Goal: Transaction & Acquisition: Purchase product/service

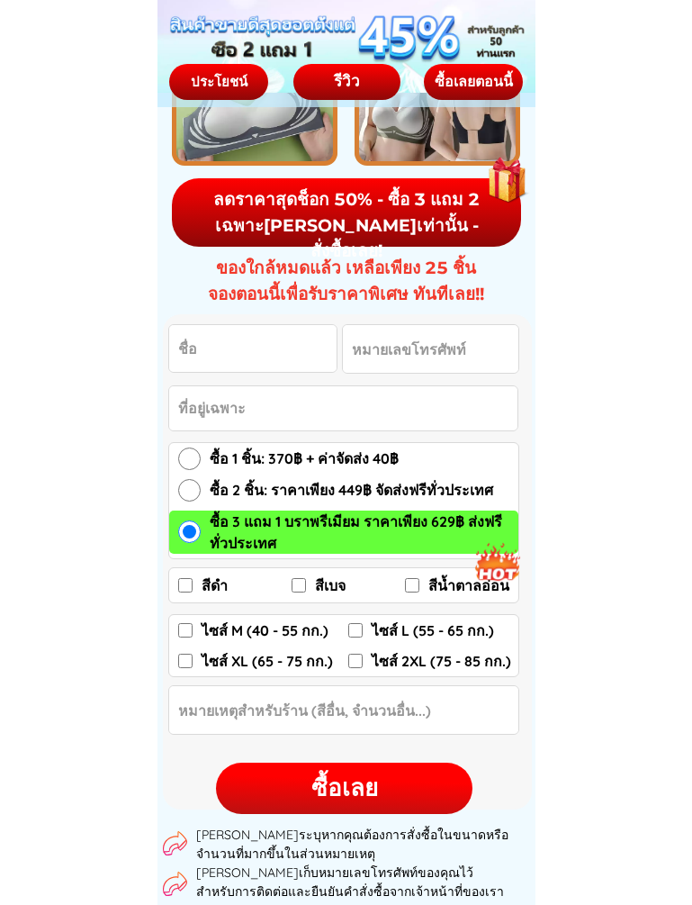
scroll to position [2521, 0]
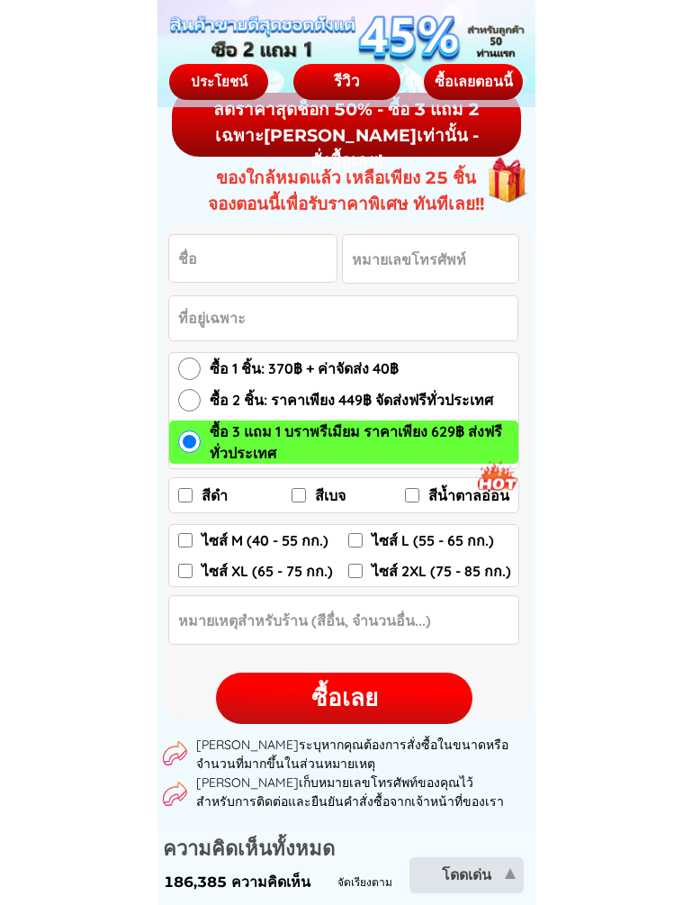
drag, startPoint x: 424, startPoint y: 700, endPoint x: 570, endPoint y: 663, distance: 150.7
click at [411, 490] on input "สีน้ำตาลอ่อน" at bounding box center [412, 495] width 14 height 14
checkbox input "true"
click at [183, 540] on input "ไซส์ M (40 - 55 กก.)" at bounding box center [185, 540] width 14 height 14
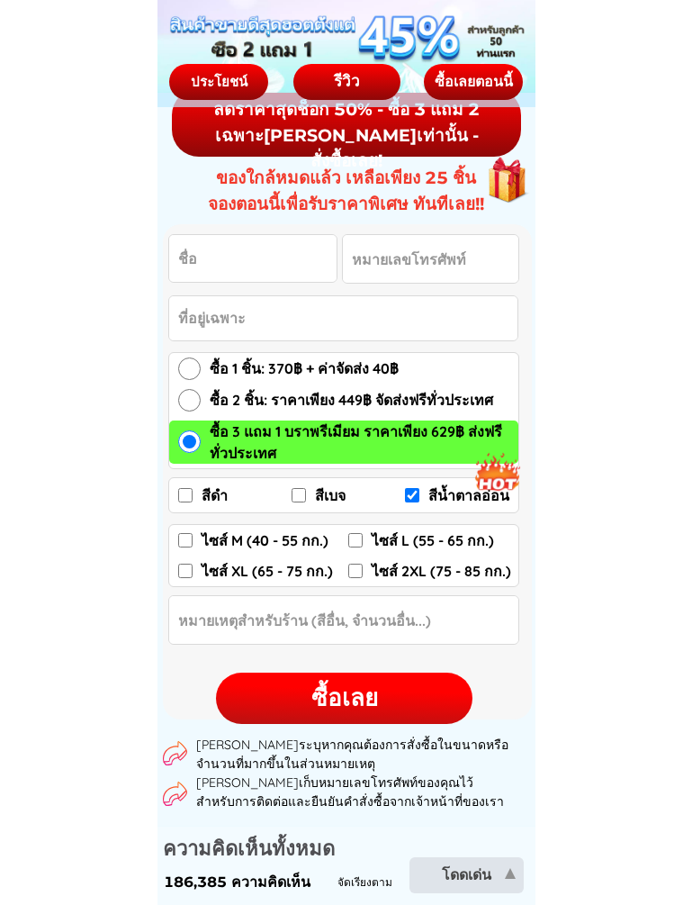
checkbox input "true"
click at [358, 543] on input "ไซส์ L (55 - 65 กก.)" at bounding box center [355, 540] width 14 height 14
checkbox input "true"
click at [353, 704] on div "ซื้อเลย" at bounding box center [344, 698] width 257 height 35
checkbox input "false"
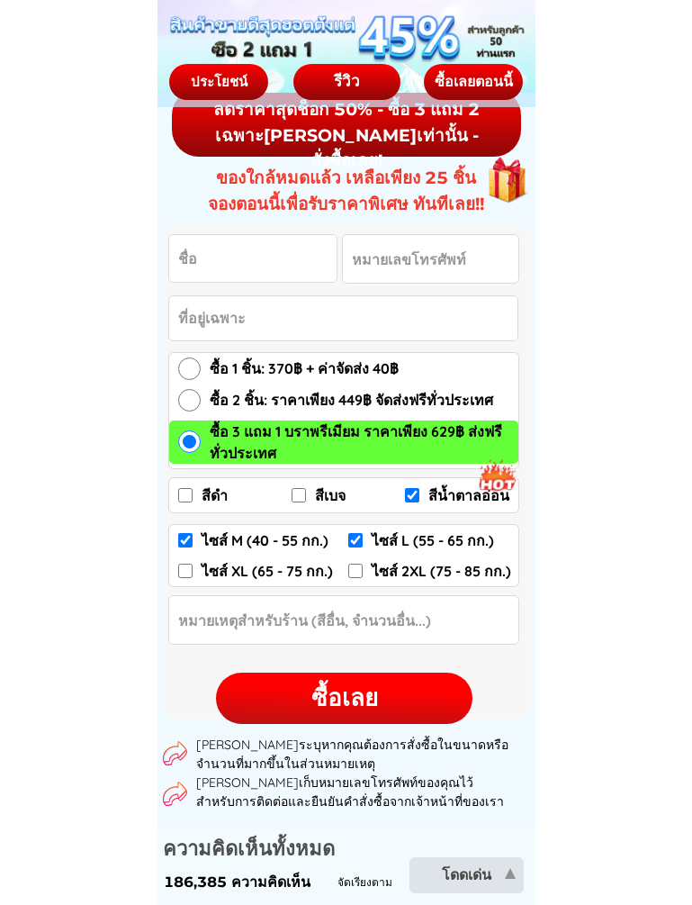
checkbox input "false"
checkbox input "true"
checkbox input "false"
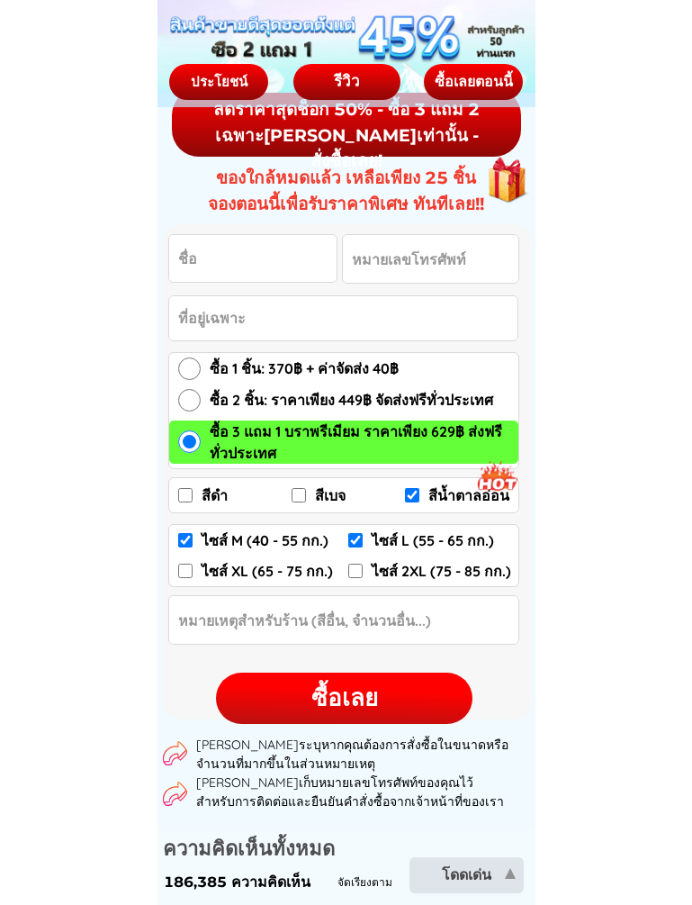
checkbox input "false"
radio input "true"
click at [298, 498] on input "สีเบจ" at bounding box center [299, 495] width 14 height 14
checkbox input "true"
click at [414, 497] on input "สีน้ำตาลอ่อน" at bounding box center [412, 495] width 14 height 14
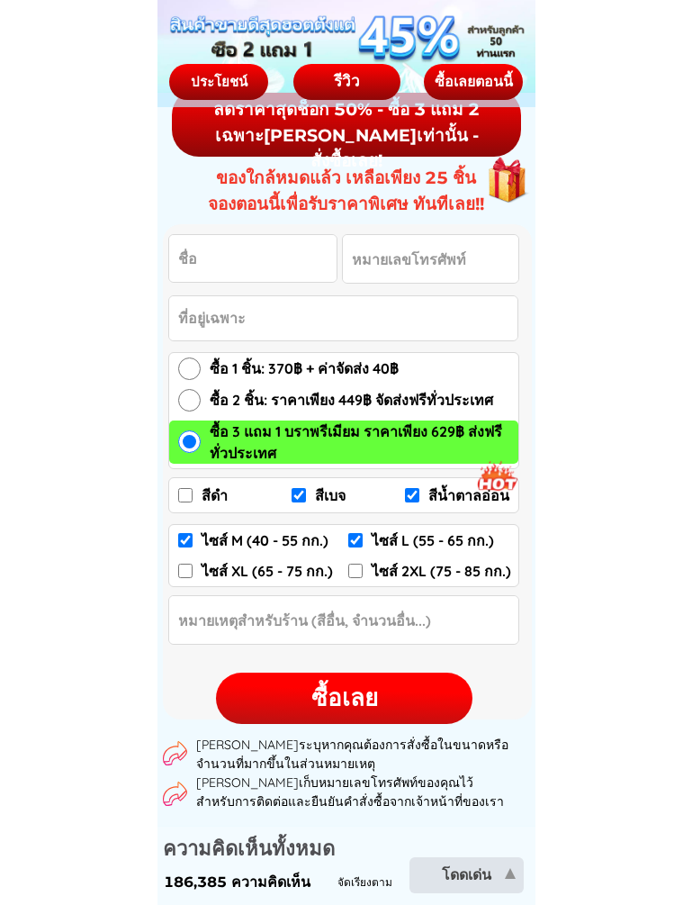
checkbox input "false"
click at [344, 708] on div "ซื้อเลย" at bounding box center [344, 698] width 257 height 35
checkbox input "false"
checkbox input "true"
checkbox input "false"
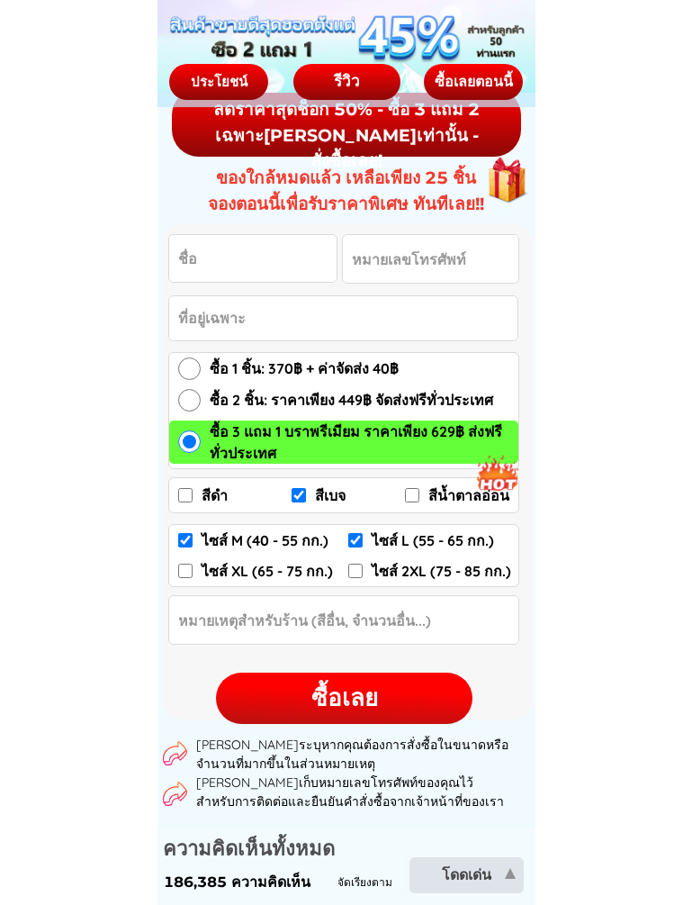
checkbox input "true"
checkbox input "false"
radio input "true"
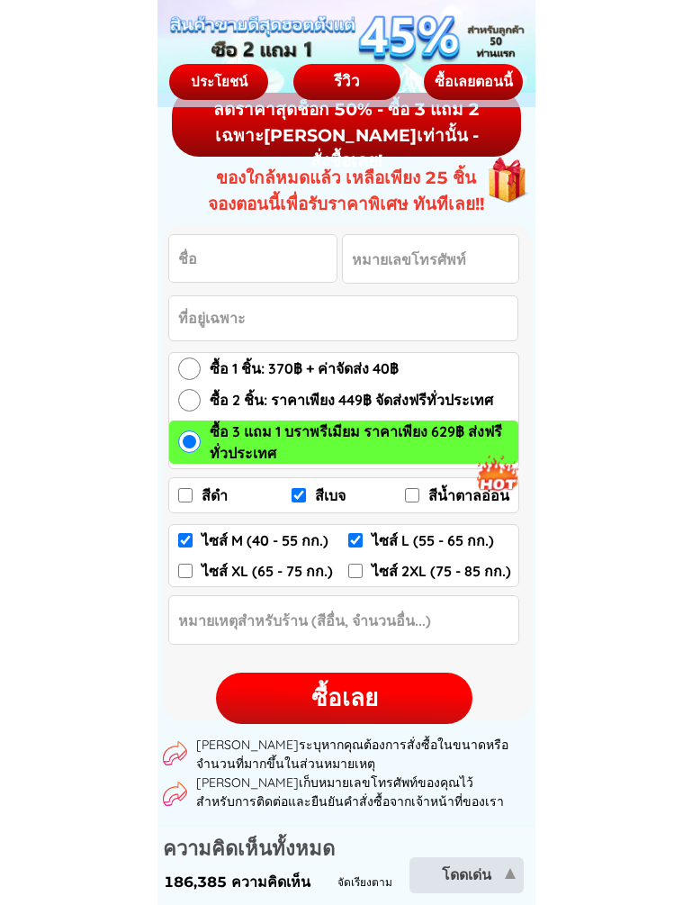
click at [354, 691] on div "ซื้อเลย" at bounding box center [344, 698] width 257 height 35
checkbox input "false"
checkbox input "true"
checkbox input "false"
checkbox input "true"
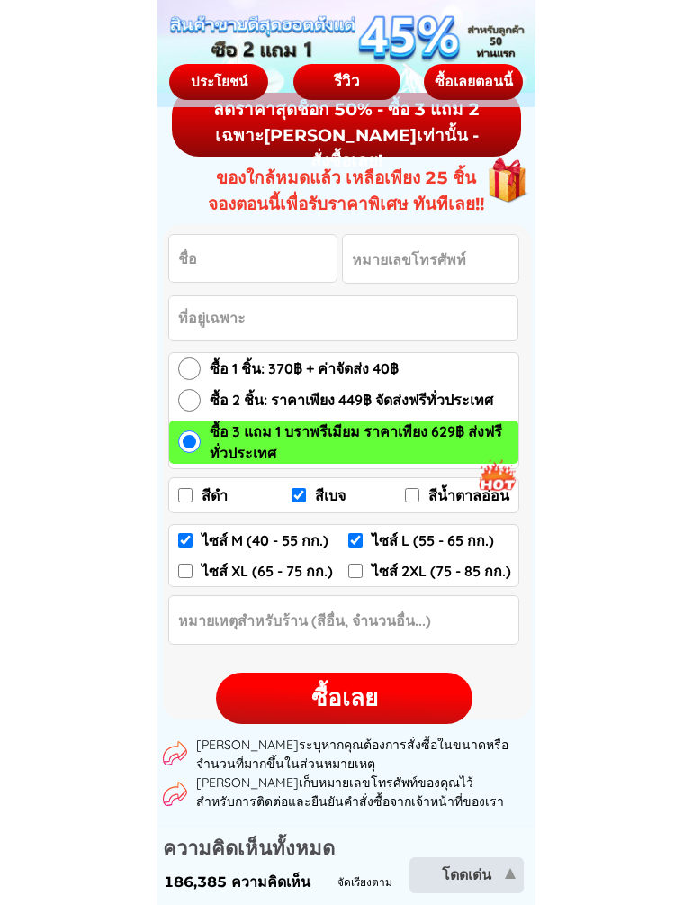
checkbox input "true"
checkbox input "false"
radio input "true"
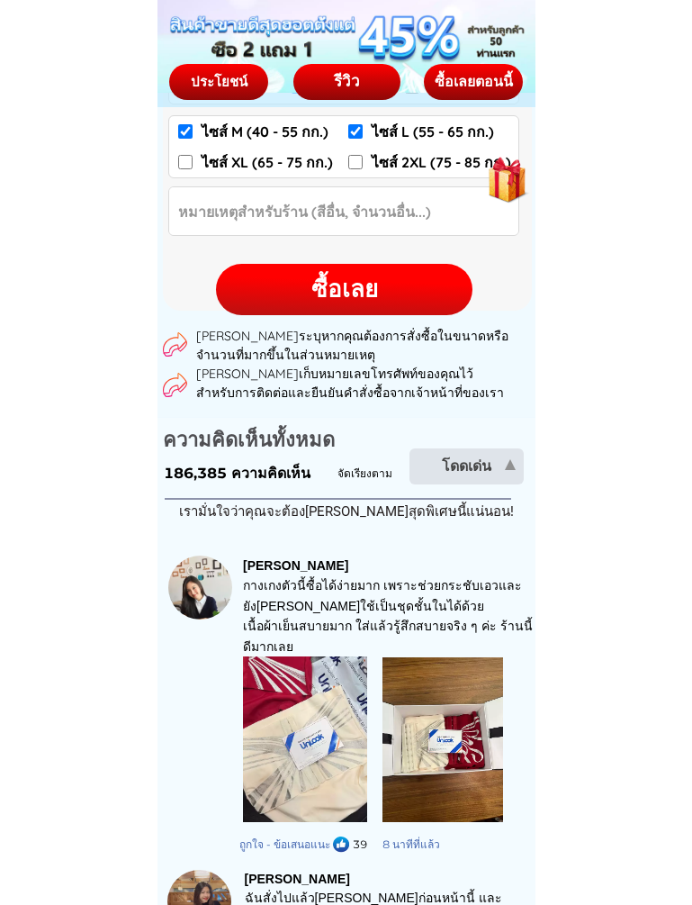
scroll to position [2971, 0]
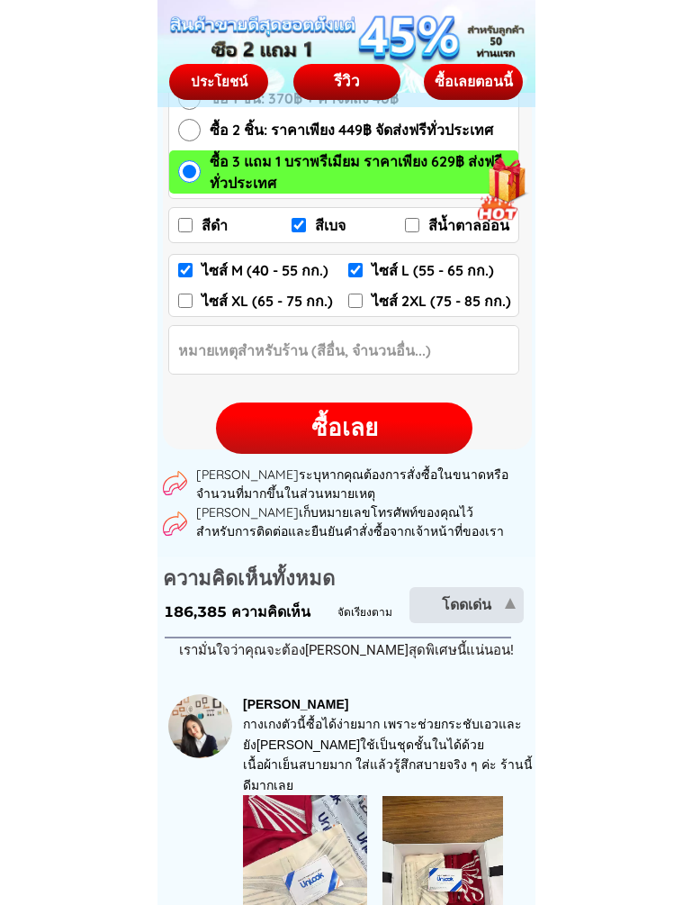
click at [331, 419] on div "ซื้อเลย" at bounding box center [344, 428] width 257 height 35
checkbox input "false"
checkbox input "true"
checkbox input "false"
checkbox input "true"
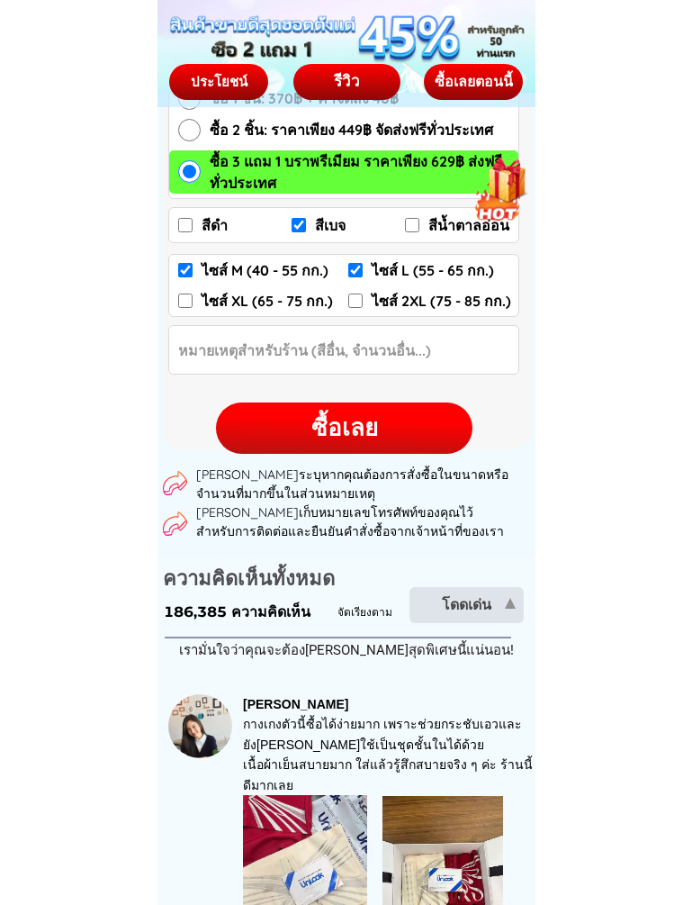
checkbox input "true"
checkbox input "false"
radio input "true"
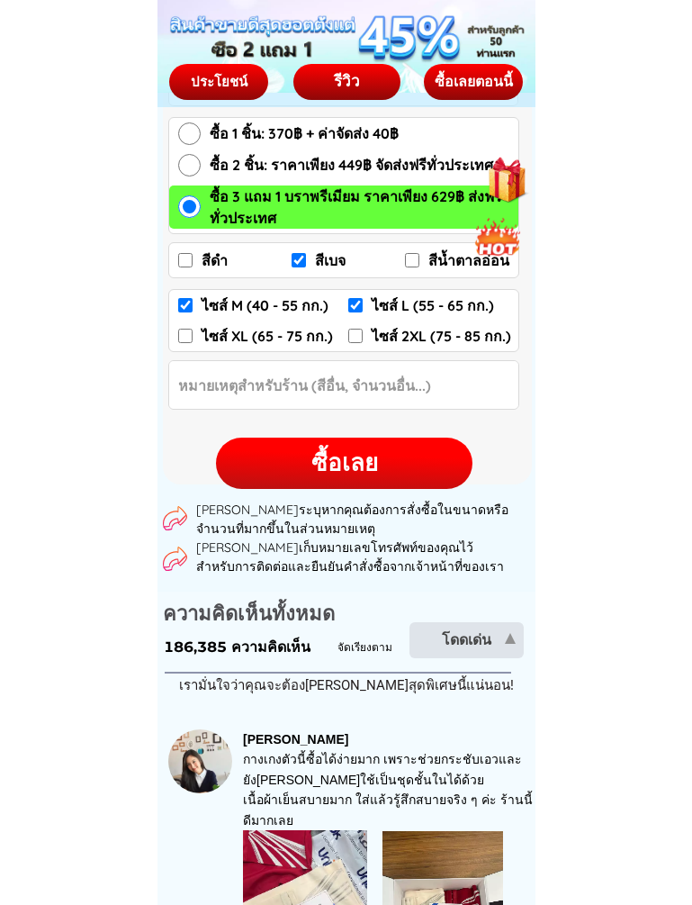
click at [280, 76] on div at bounding box center [347, 46] width 378 height 93
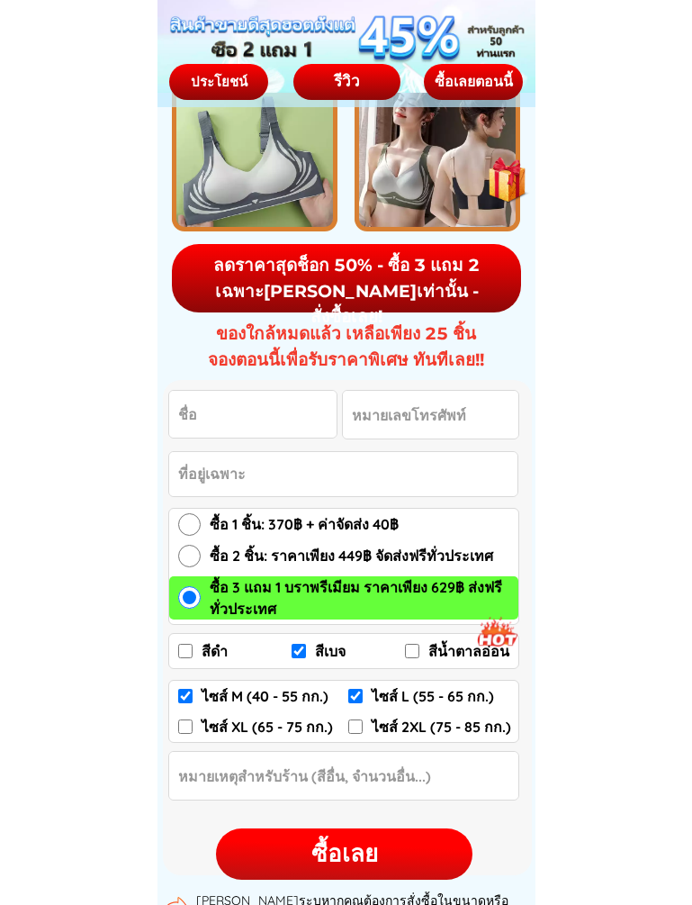
scroll to position [2306, 0]
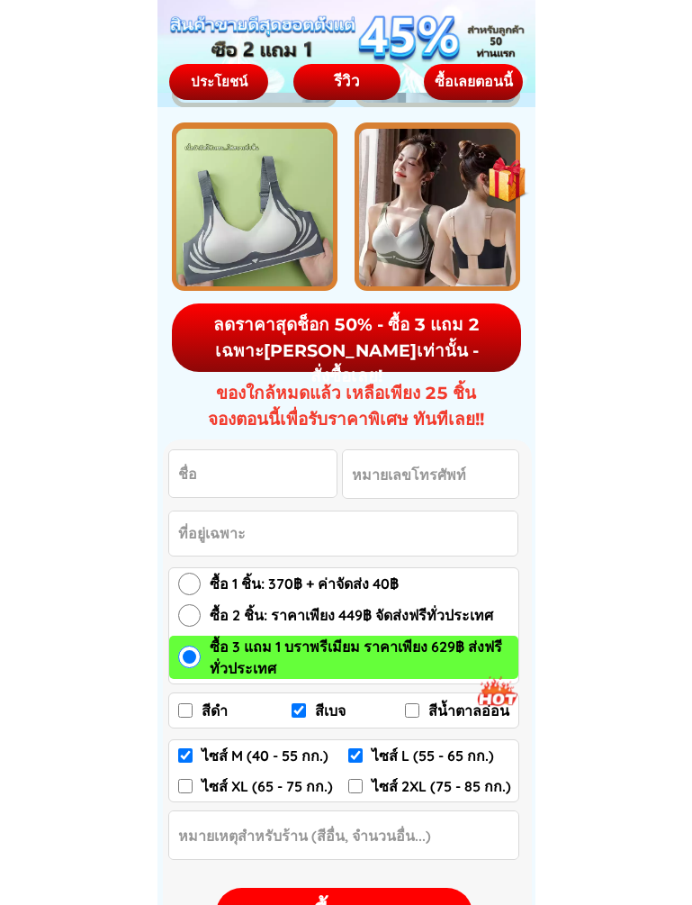
click at [283, 481] on input "Input full_name" at bounding box center [252, 473] width 167 height 47
type input "เล็ก"
click at [372, 467] on input "Input phone_number" at bounding box center [431, 474] width 176 height 48
type input "0"
type input "[PHONE_NUMBER]"
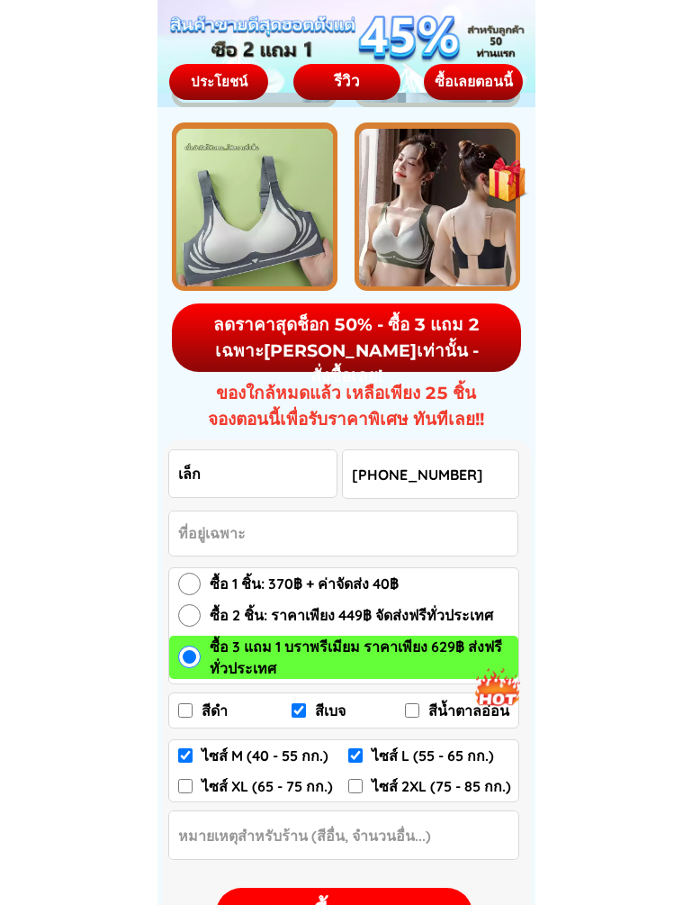
click at [358, 528] on input "Input address" at bounding box center [343, 533] width 348 height 44
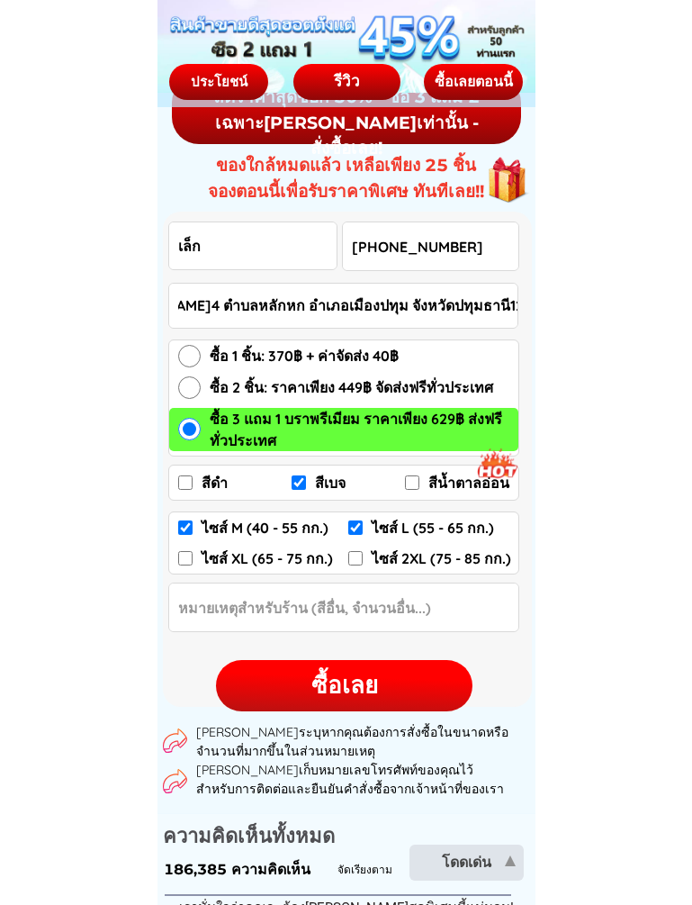
scroll to position [2576, 0]
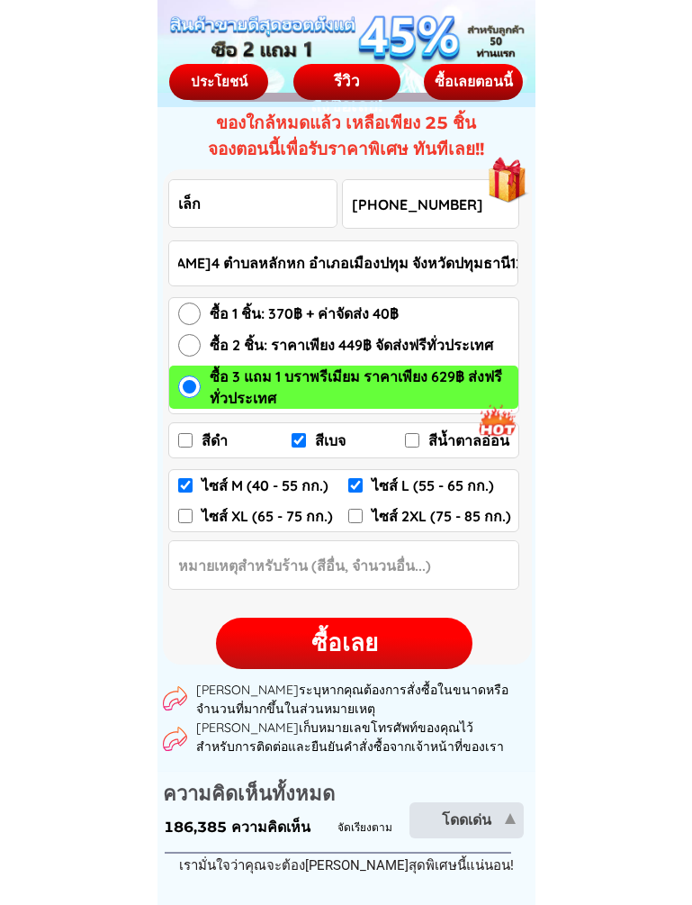
type input "52/117 หมู่บ้านเมืองเอก1 ซอย[PERSON_NAME]4 ตำบลหลักหก อำเภอเมืองปทุม จังหวัดปทุ…"
click at [317, 578] on input "Input Order notes" at bounding box center [343, 565] width 349 height 48
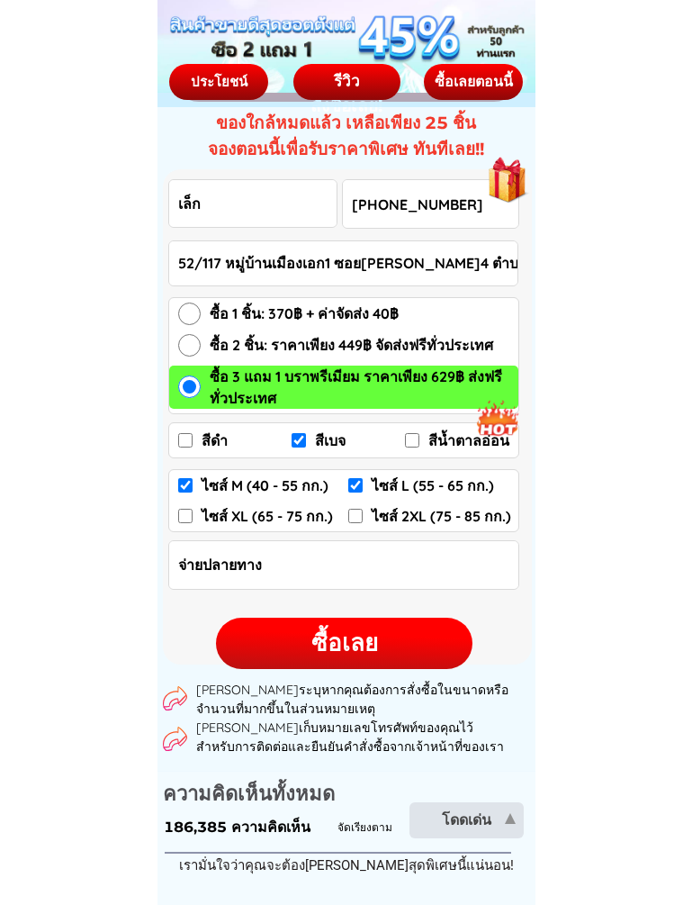
type input "จ่ายปลายทาง"
click at [376, 644] on div "ซื้อเลย" at bounding box center [344, 643] width 257 height 35
checkbox input "false"
checkbox input "true"
checkbox input "false"
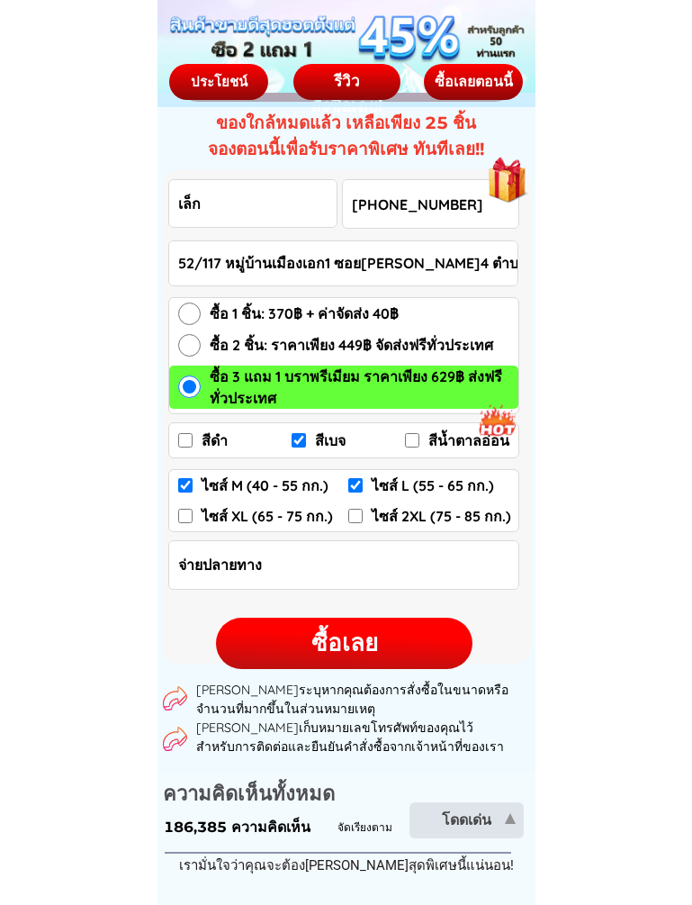
checkbox input "true"
checkbox input "false"
radio input "true"
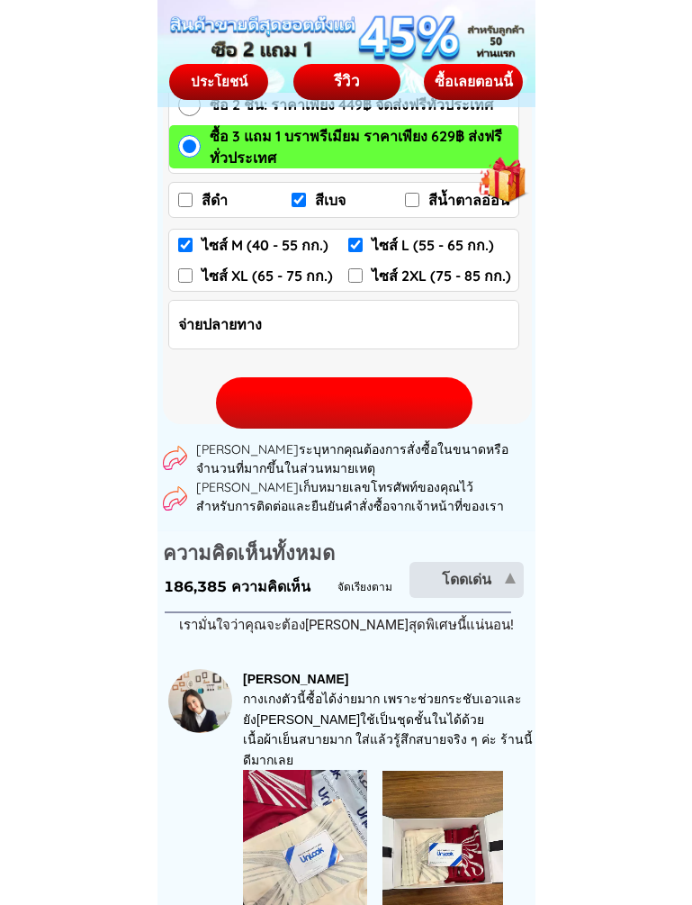
scroll to position [2846, 0]
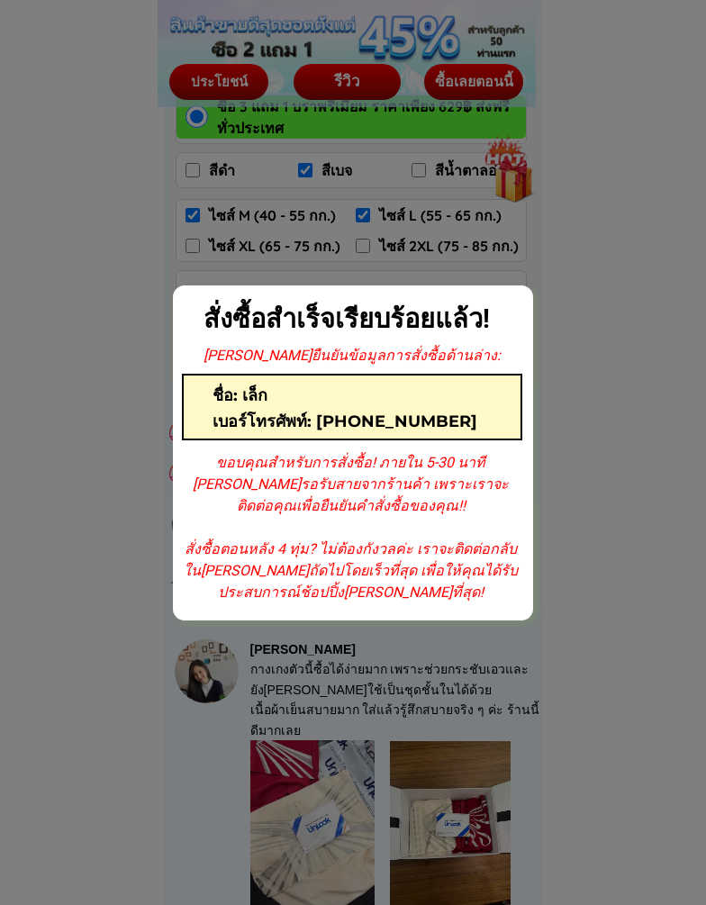
click at [600, 573] on div at bounding box center [353, 452] width 706 height 905
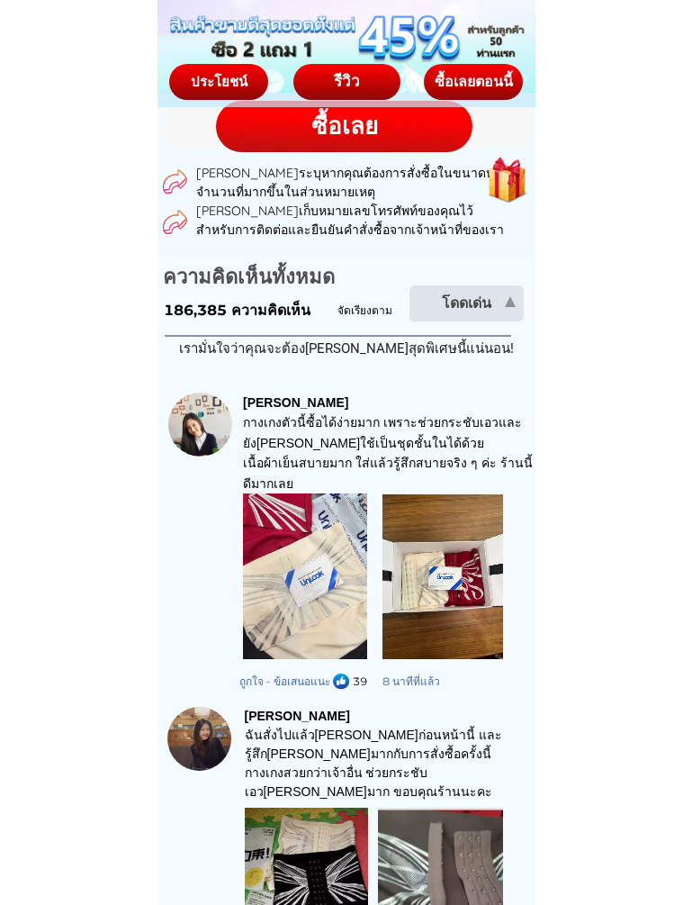
scroll to position [3026, 0]
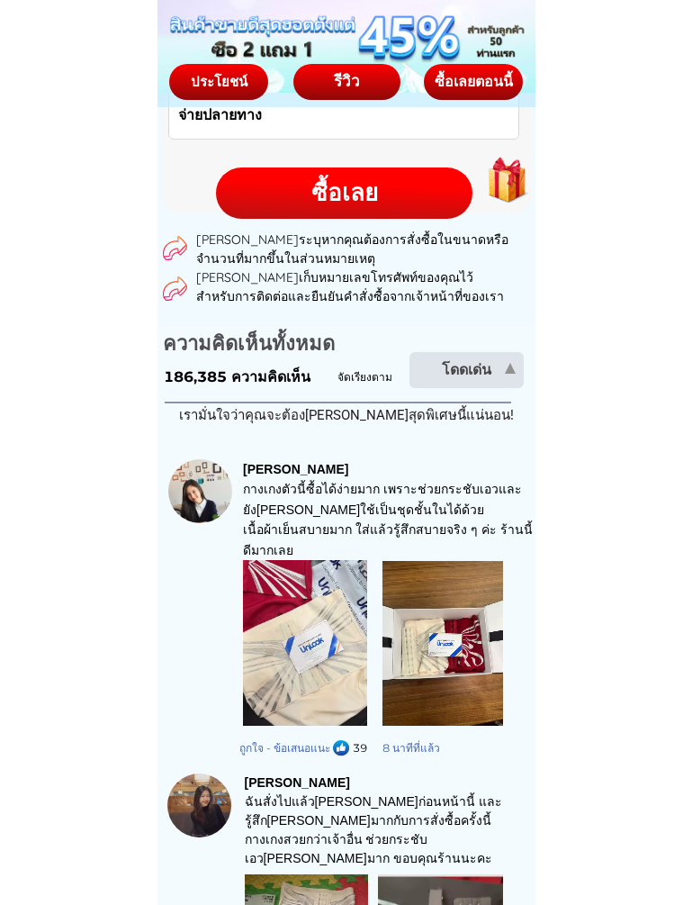
click at [483, 373] on div "โดดเด่น" at bounding box center [467, 370] width 114 height 22
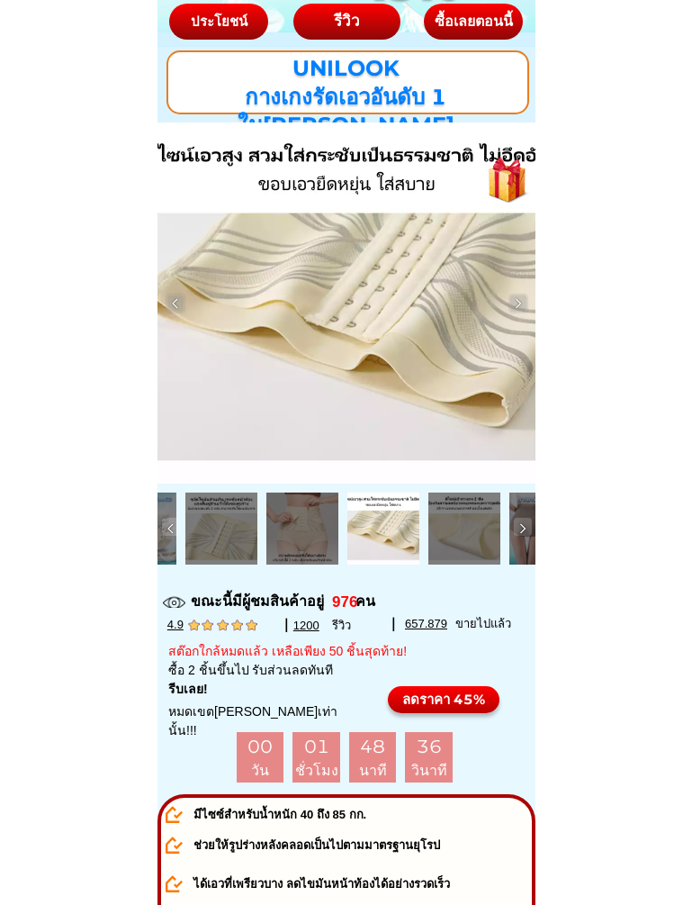
scroll to position [0, 0]
